Goal: Information Seeking & Learning: Learn about a topic

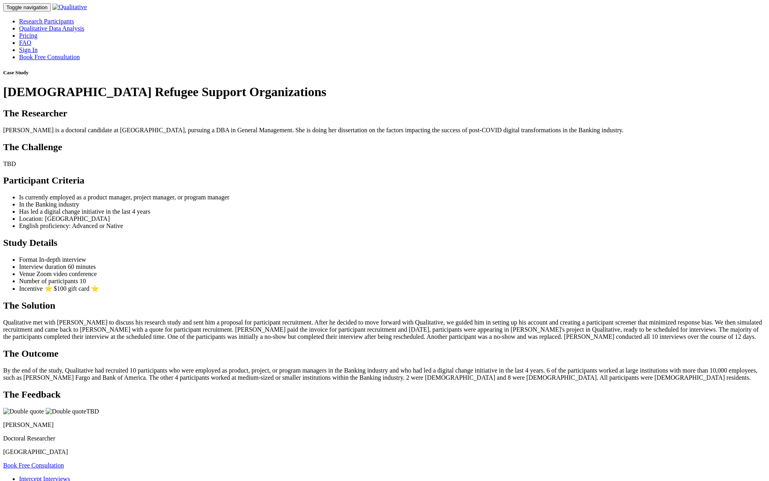
click at [585, 99] on div "Case Study Afghan Refugee Support Organizations" at bounding box center [384, 84] width 762 height 30
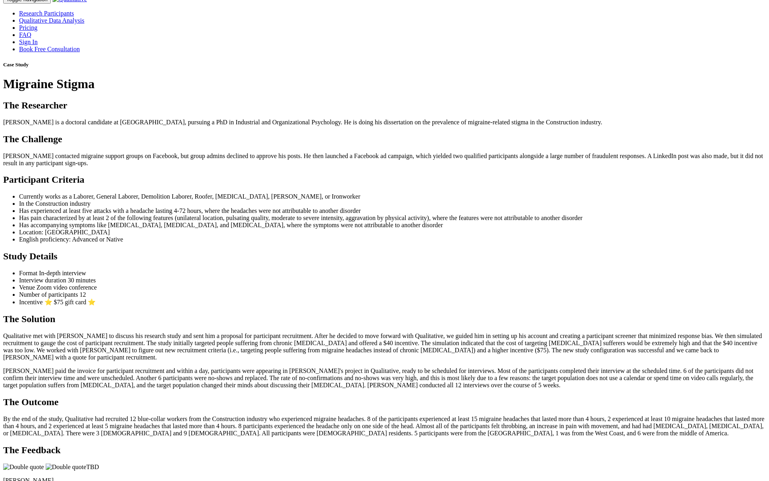
scroll to position [8, 0]
drag, startPoint x: 318, startPoint y: 313, endPoint x: 387, endPoint y: 314, distance: 69.1
click at [387, 167] on p "[PERSON_NAME] attempted to recruit participants through migraine support groups…" at bounding box center [384, 159] width 762 height 14
drag, startPoint x: 387, startPoint y: 314, endPoint x: 315, endPoint y: 314, distance: 71.8
click at [315, 167] on p "[PERSON_NAME] attempted to recruit participants through migraine support groups…" at bounding box center [384, 159] width 762 height 14
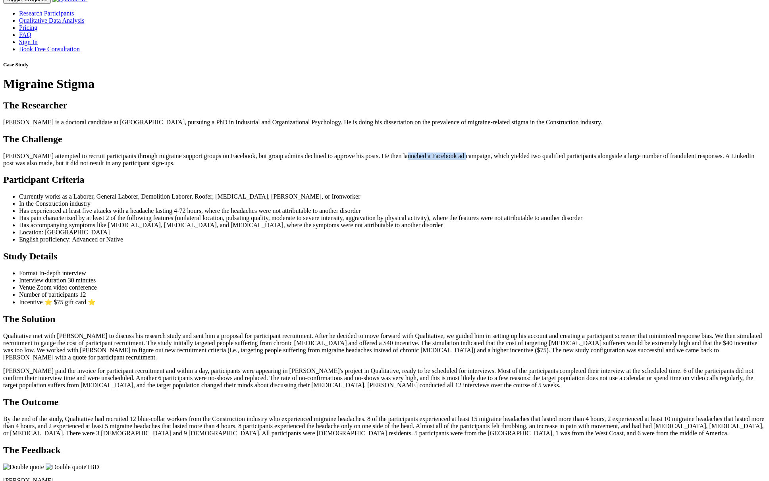
copy p "Facebook ad campaign"
click at [383, 337] on ui-view "Case Study Migraine Stigma The Researcher [PERSON_NAME] is a doctoral candidate…" at bounding box center [384, 293] width 762 height 462
